Goal: Task Accomplishment & Management: Use online tool/utility

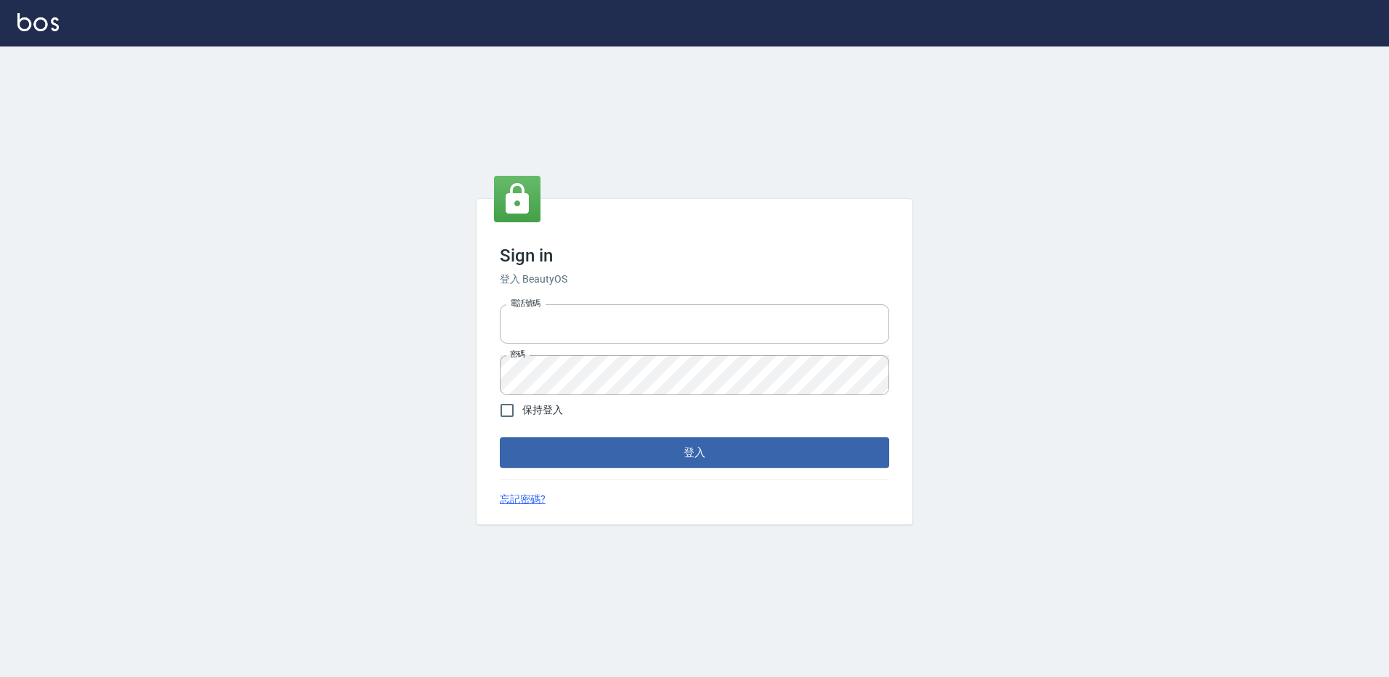
type input "0952331713"
click at [1019, 69] on div "Sign in 登入 BeautyOS 電話號碼 [PHONE_NUMBER] 電話號碼 密碼 密碼 保持登入 登入 忘記密碼?" at bounding box center [694, 362] width 1389 height 631
drag, startPoint x: 1289, startPoint y: 0, endPoint x: 718, endPoint y: 607, distance: 833.8
click at [718, 607] on div "Sign in 登入 BeautyOS 電話號碼 [PHONE_NUMBER] 電話號碼 密碼 密碼 保持登入 登入 忘記密碼?" at bounding box center [694, 362] width 1389 height 631
click at [521, 412] on input "保持登入" at bounding box center [507, 410] width 31 height 31
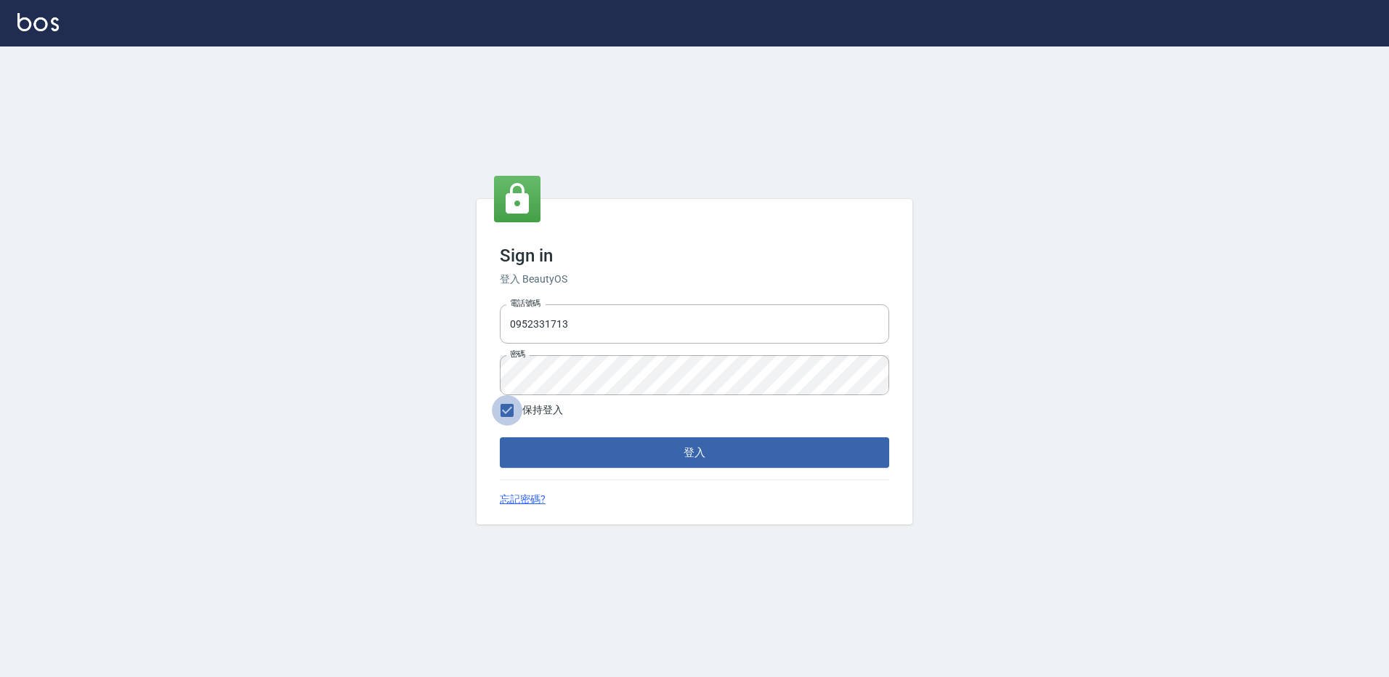
click at [500, 413] on input "保持登入" at bounding box center [507, 410] width 31 height 31
click at [507, 415] on input "保持登入" at bounding box center [507, 410] width 31 height 31
click at [513, 411] on input "保持登入" at bounding box center [507, 410] width 31 height 31
click at [506, 408] on input "保持登入" at bounding box center [507, 410] width 31 height 31
click at [507, 412] on input "保持登入" at bounding box center [507, 410] width 31 height 31
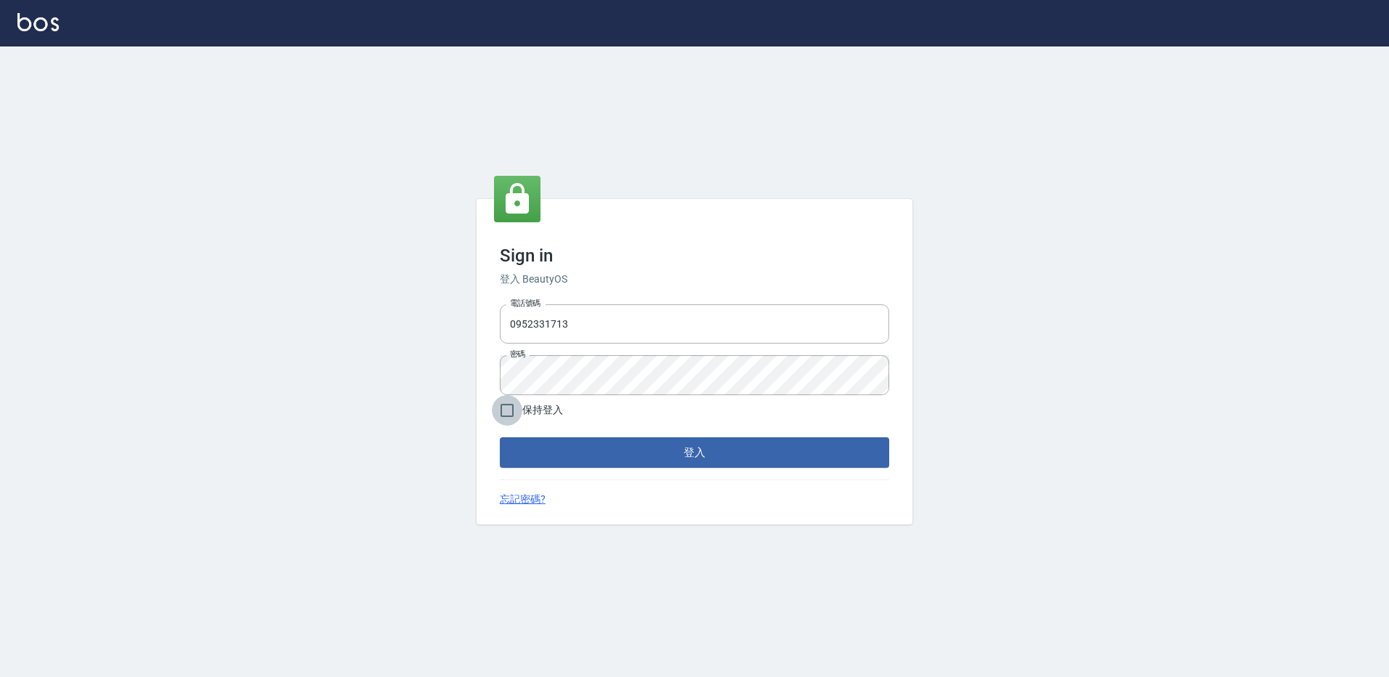
click at [506, 415] on input "保持登入" at bounding box center [507, 410] width 31 height 31
checkbox input "true"
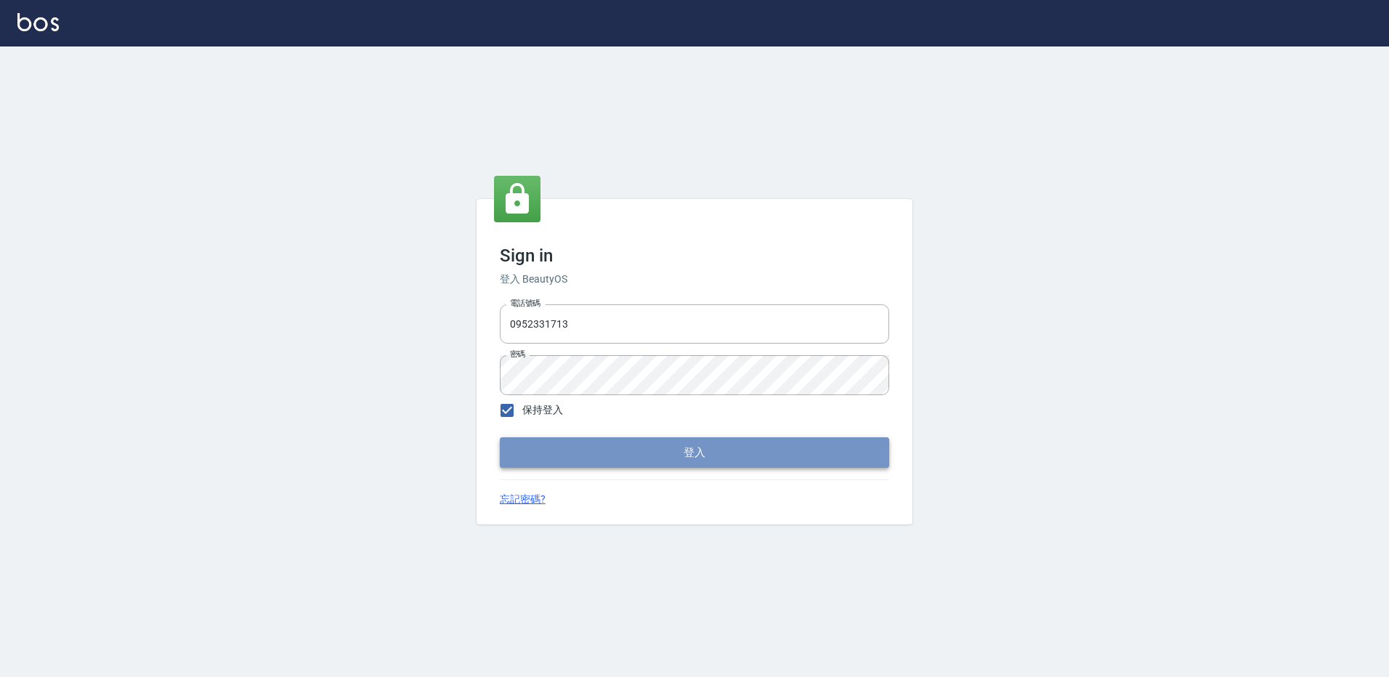
click at [599, 450] on button "登入" at bounding box center [694, 452] width 389 height 31
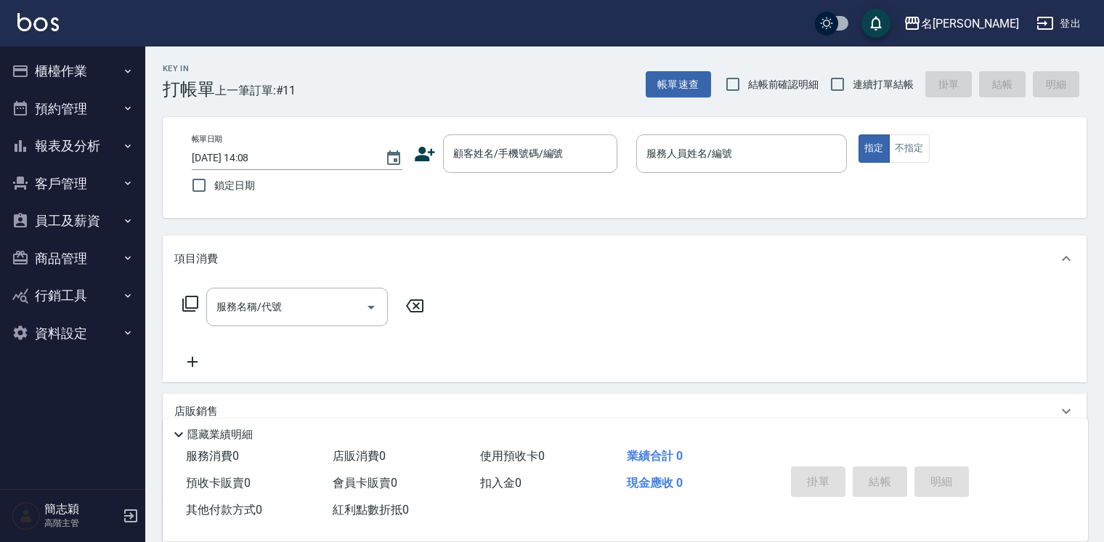
drag, startPoint x: 1216, startPoint y: 12, endPoint x: 774, endPoint y: 7, distance: 442.5
click at [774, 7] on div "名[PERSON_NAME]出" at bounding box center [552, 23] width 1104 height 47
click at [828, 81] on input "連續打單結帳" at bounding box center [838, 84] width 31 height 31
checkbox input "true"
click at [71, 64] on button "櫃檯作業" at bounding box center [73, 71] width 134 height 38
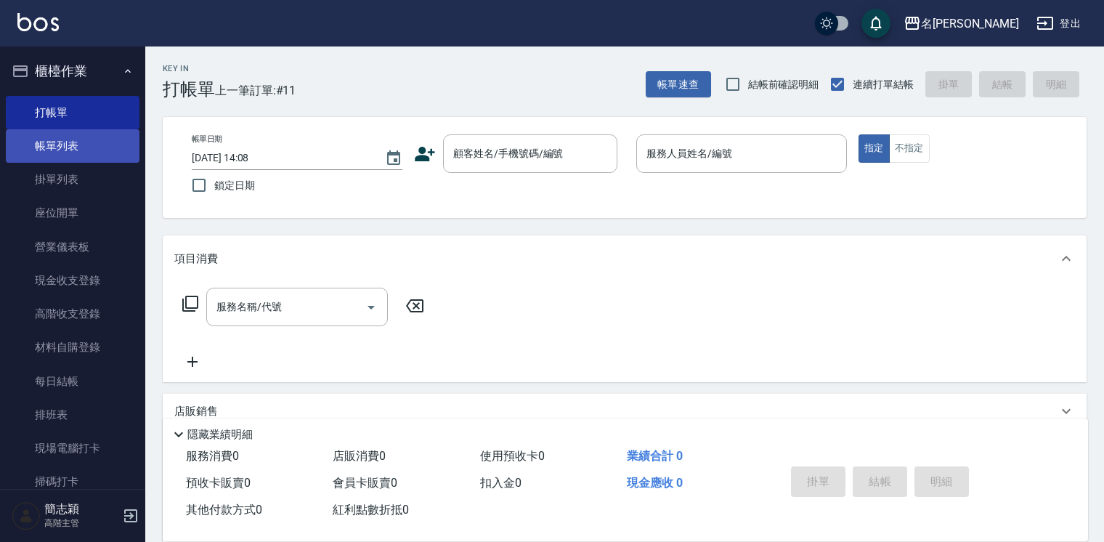
click at [66, 149] on link "帳單列表" at bounding box center [73, 145] width 134 height 33
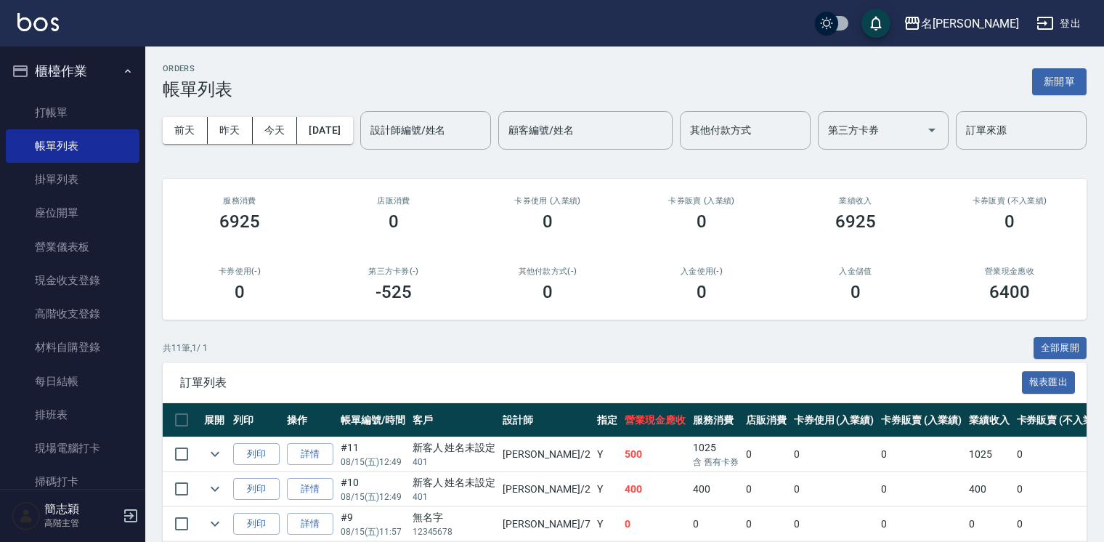
scroll to position [233, 0]
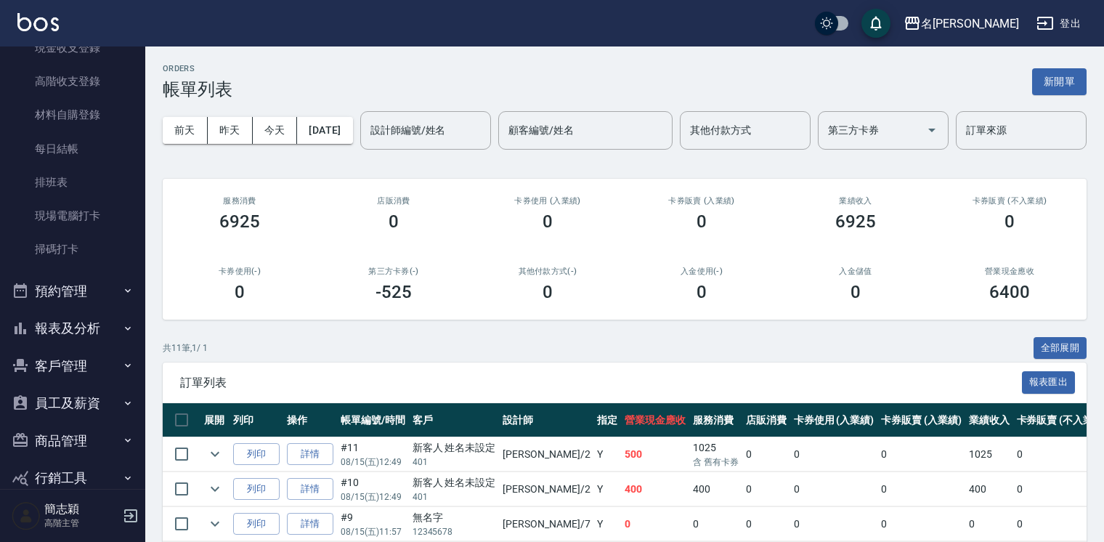
click at [110, 326] on button "報表及分析" at bounding box center [73, 329] width 134 height 38
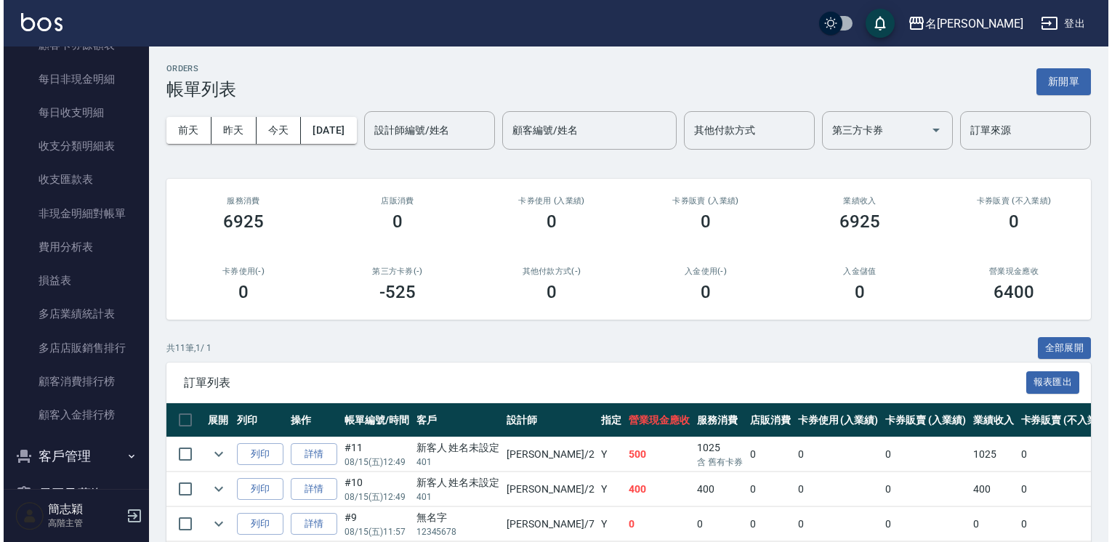
scroll to position [1651, 0]
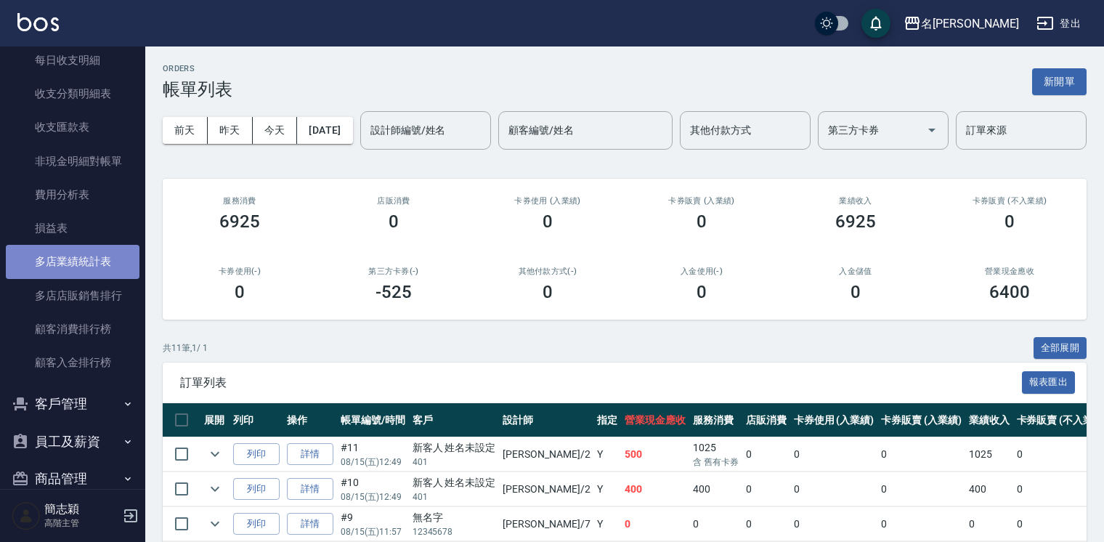
click at [97, 254] on link "多店業績統計表" at bounding box center [73, 261] width 134 height 33
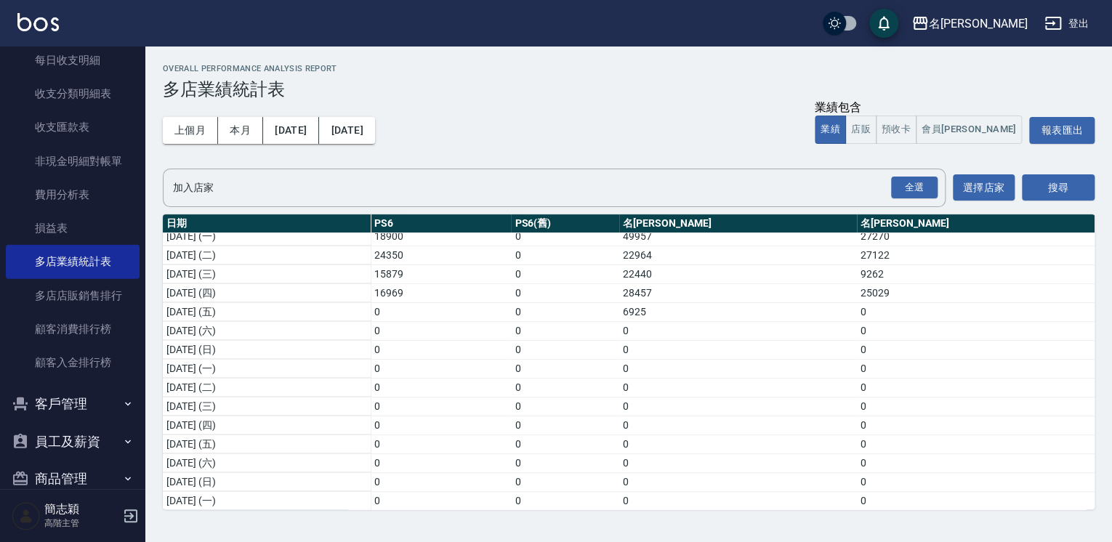
scroll to position [233, 0]
